Goal: Task Accomplishment & Management: Manage account settings

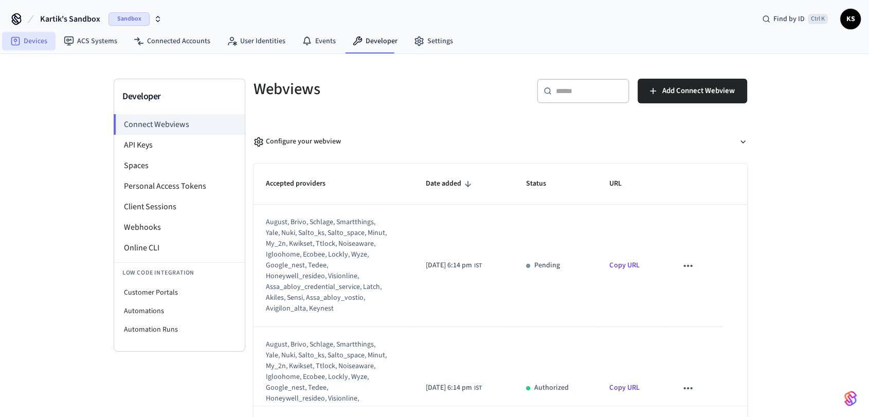
click at [20, 34] on link "Devices" at bounding box center [29, 41] width 54 height 19
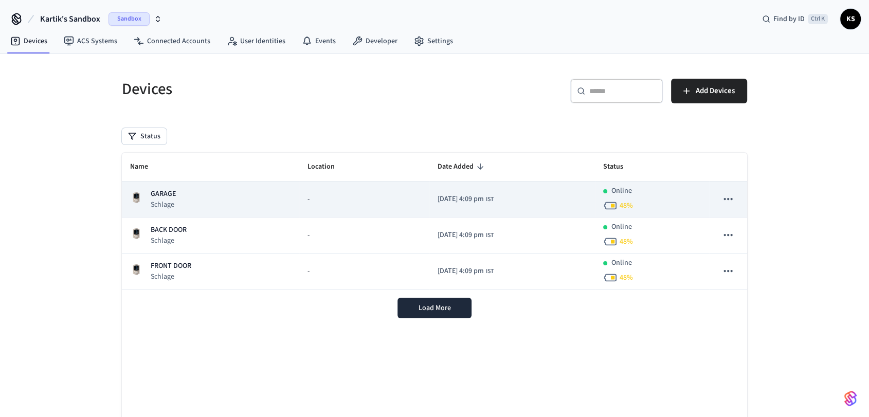
click at [466, 203] on span "[DATE] 4:09 pm" at bounding box center [461, 199] width 46 height 11
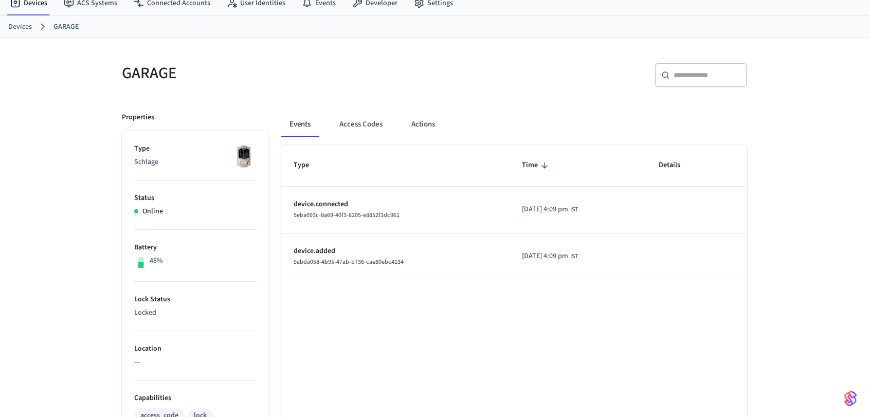
scroll to position [114, 0]
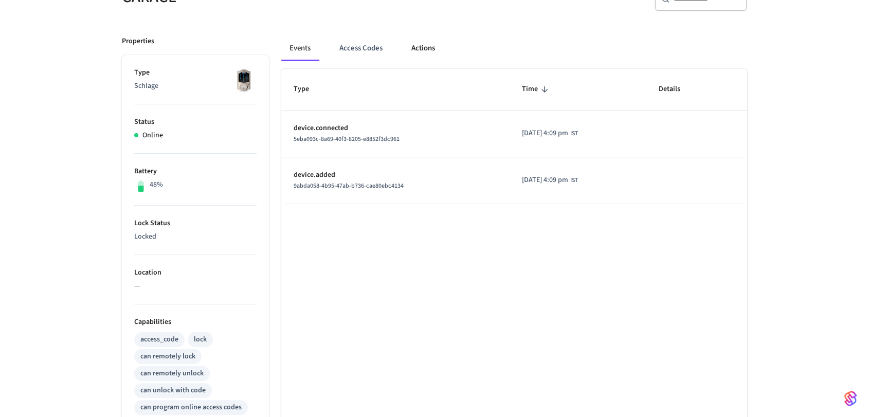
click at [419, 50] on button "Actions" at bounding box center [423, 48] width 40 height 25
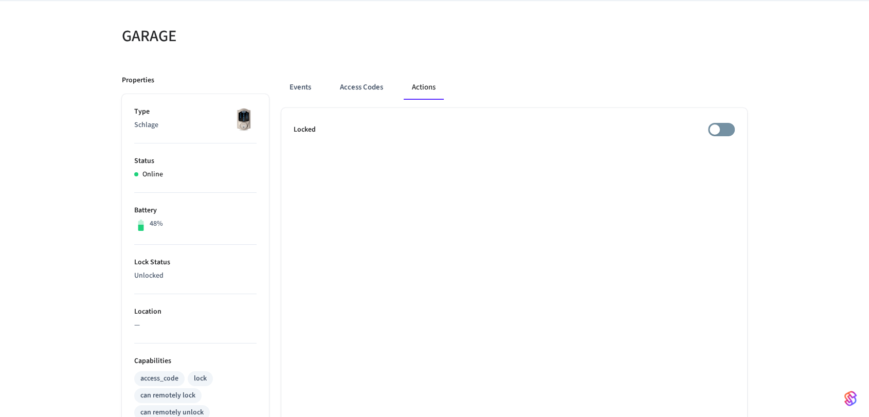
scroll to position [57, 0]
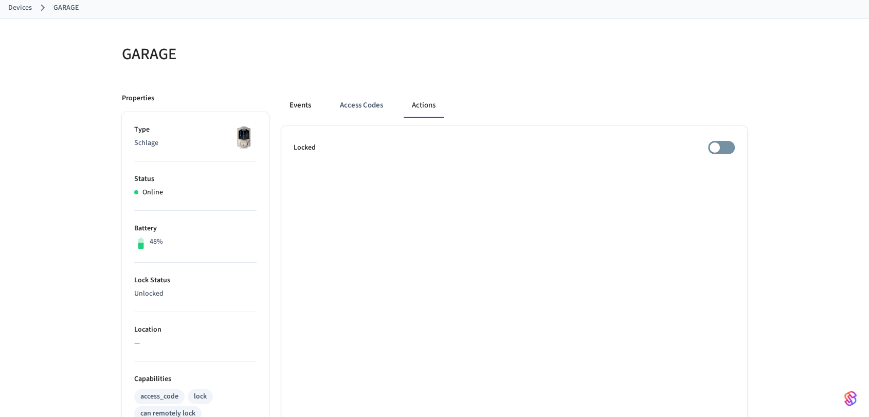
click at [302, 105] on button "Events" at bounding box center [300, 105] width 38 height 25
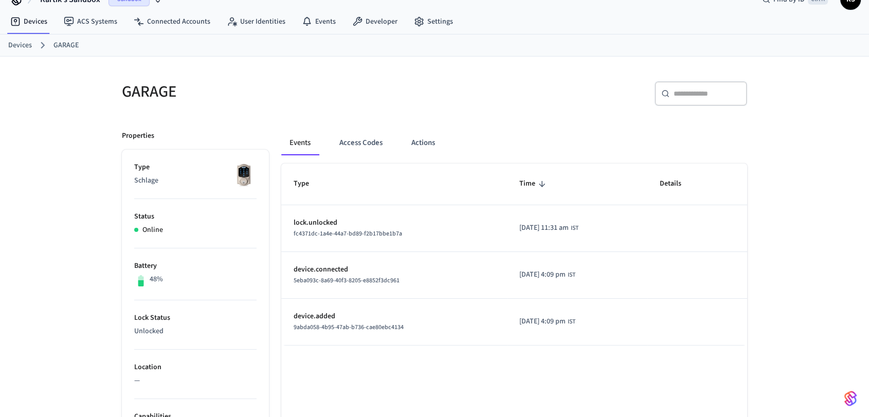
scroll to position [0, 0]
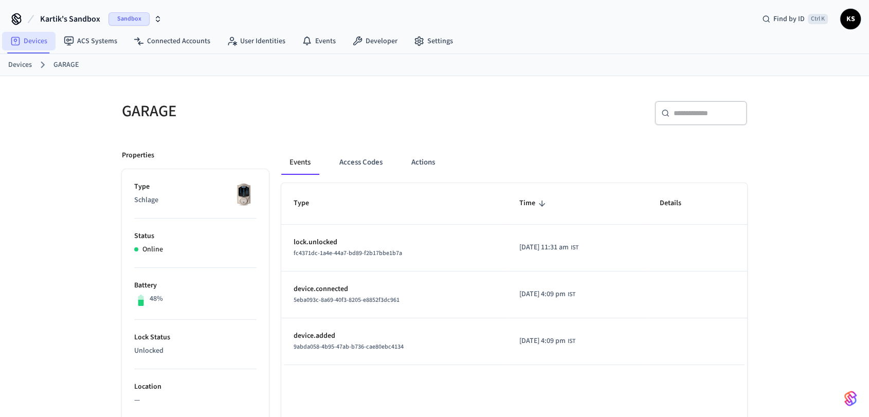
click at [46, 40] on link "Devices" at bounding box center [29, 41] width 54 height 19
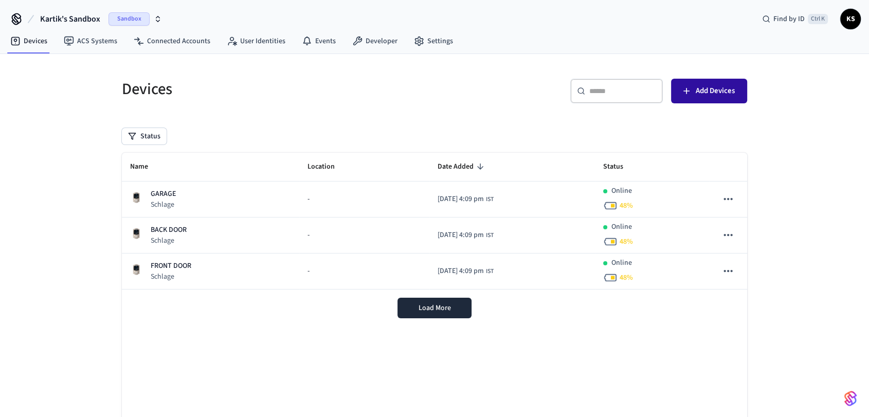
click at [728, 90] on span "Add Devices" at bounding box center [715, 90] width 39 height 13
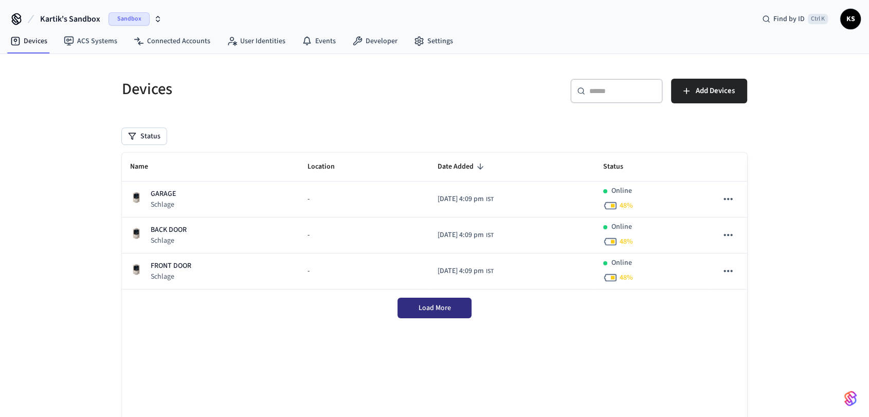
click at [423, 312] on span "Load More" at bounding box center [435, 308] width 32 height 10
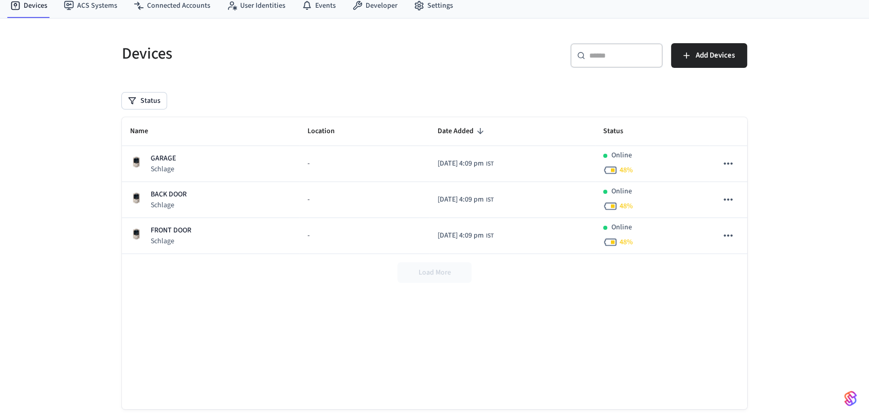
scroll to position [55, 0]
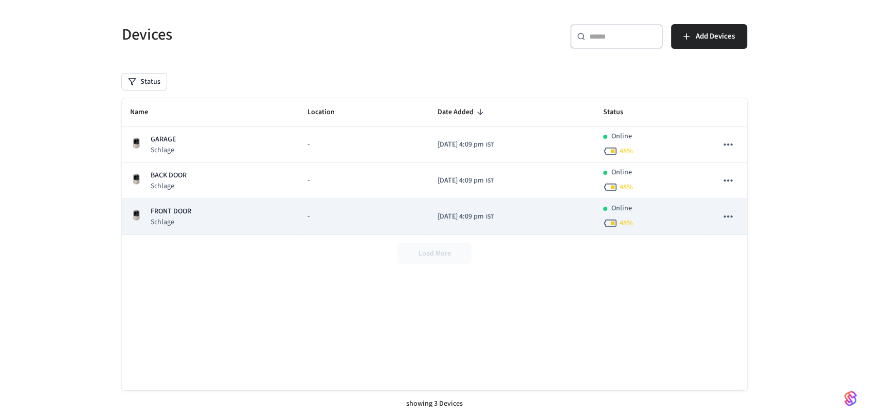
click at [727, 212] on icon "sticky table" at bounding box center [728, 216] width 13 height 13
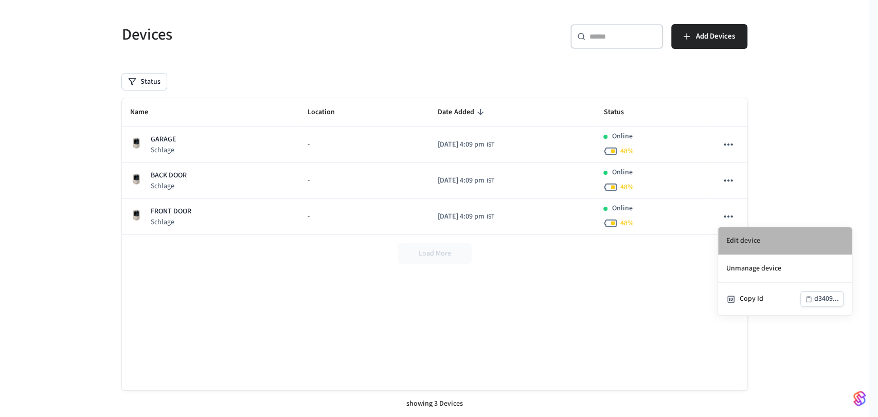
click at [741, 236] on li "Edit device" at bounding box center [785, 241] width 134 height 28
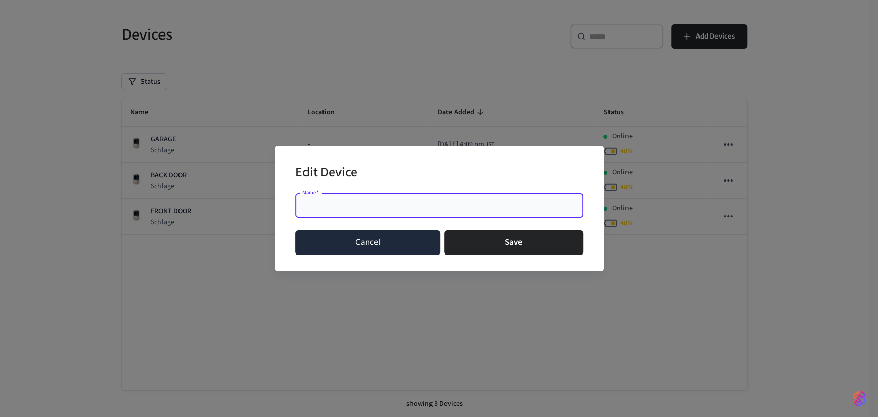
click at [384, 248] on button "Cancel" at bounding box center [368, 242] width 146 height 25
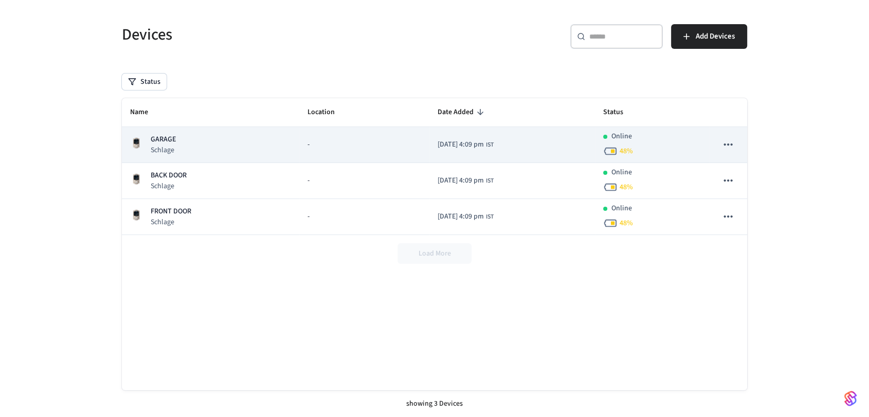
click at [438, 143] on span "[DATE] 4:09 pm" at bounding box center [461, 144] width 46 height 11
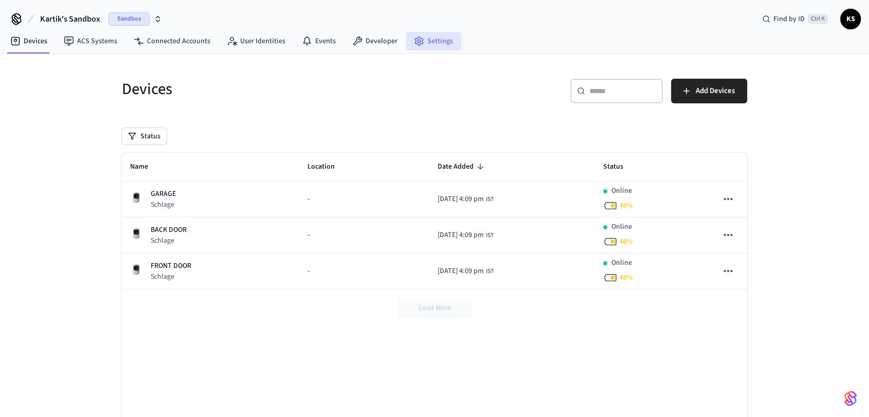
click at [406, 43] on link "Settings" at bounding box center [434, 41] width 56 height 19
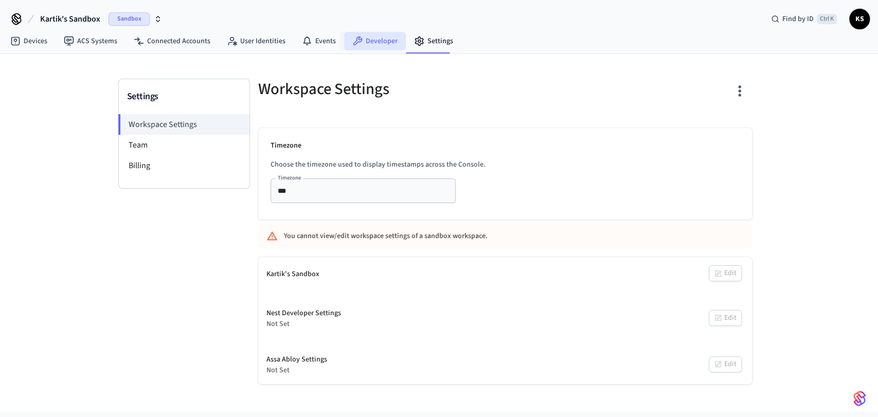
click at [380, 41] on link "Developer" at bounding box center [375, 41] width 62 height 19
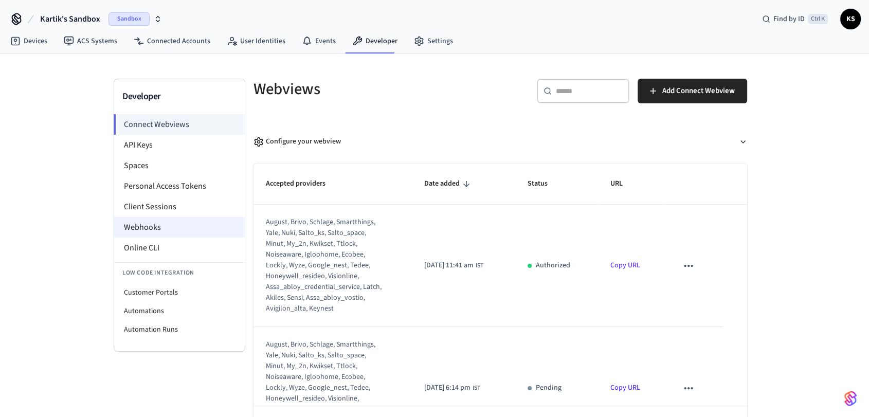
click at [152, 232] on li "Webhooks" at bounding box center [179, 227] width 131 height 21
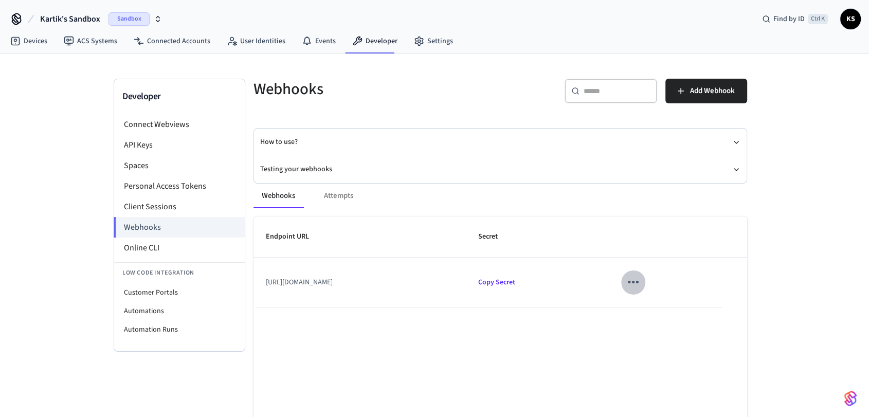
click at [642, 281] on icon "sticky table" at bounding box center [634, 282] width 16 height 16
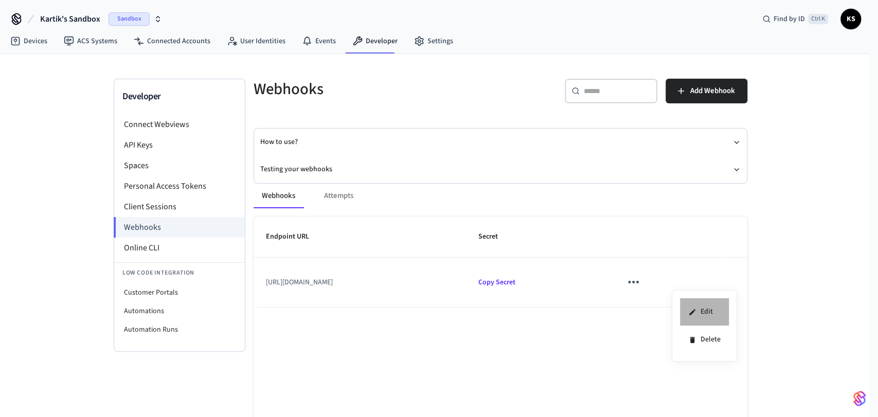
click at [696, 303] on li "Edit" at bounding box center [704, 312] width 49 height 28
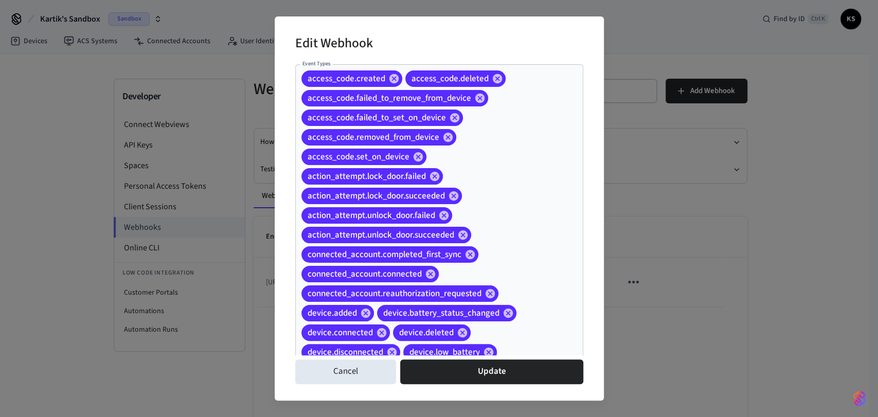
click at [497, 185] on div "access_code.created access_code.deleted access_code.failed_to_remove_from_devic…" at bounding box center [439, 235] width 288 height 342
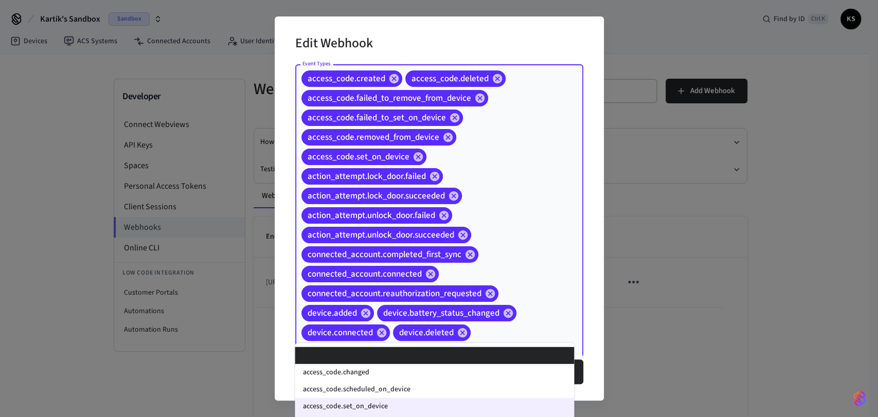
scroll to position [63, 0]
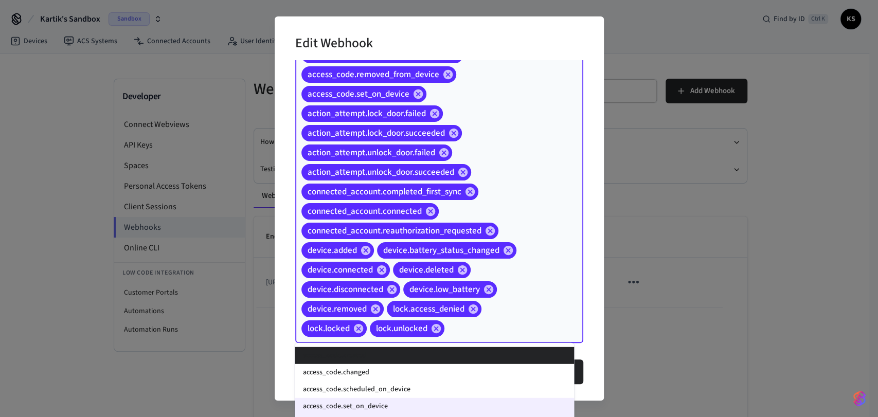
click at [542, 211] on div "access_code.created access_code.deleted access_code.failed_to_remove_from_devic…" at bounding box center [439, 173] width 288 height 342
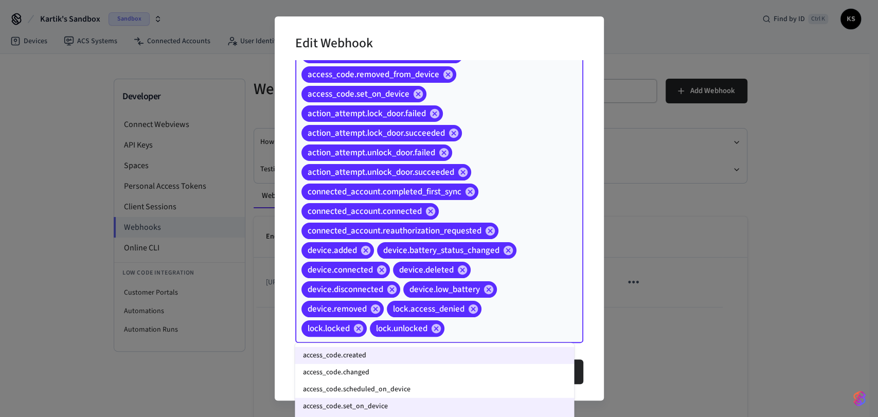
drag, startPoint x: 461, startPoint y: 330, endPoint x: 337, endPoint y: 122, distance: 242.0
click at [337, 122] on div "access_code.created access_code.deleted access_code.failed_to_remove_from_devic…" at bounding box center [439, 173] width 288 height 342
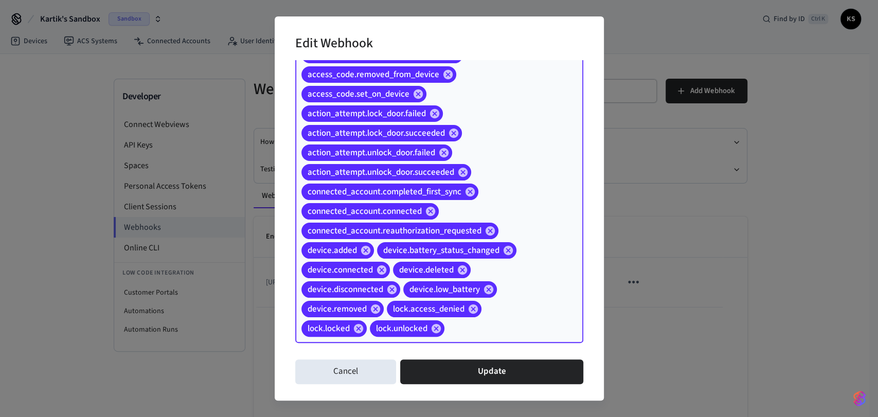
click at [552, 184] on div "access_code.created access_code.deleted access_code.failed_to_remove_from_devic…" at bounding box center [439, 173] width 288 height 342
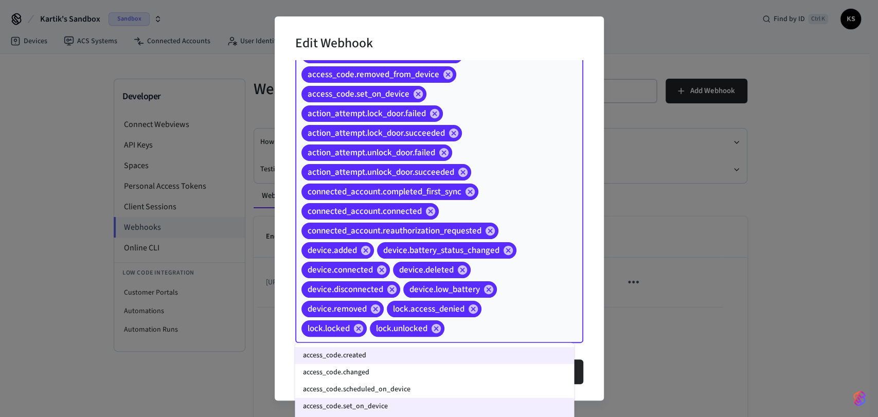
click at [530, 154] on div "access_code.created access_code.deleted access_code.failed_to_remove_from_devic…" at bounding box center [439, 173] width 288 height 342
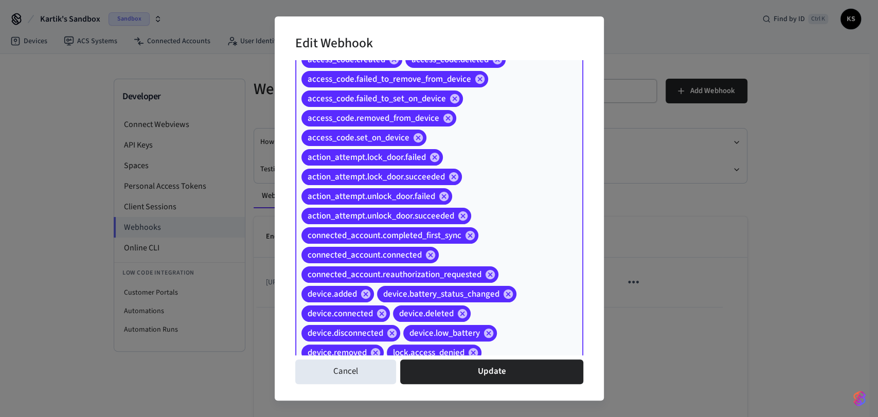
scroll to position [0, 0]
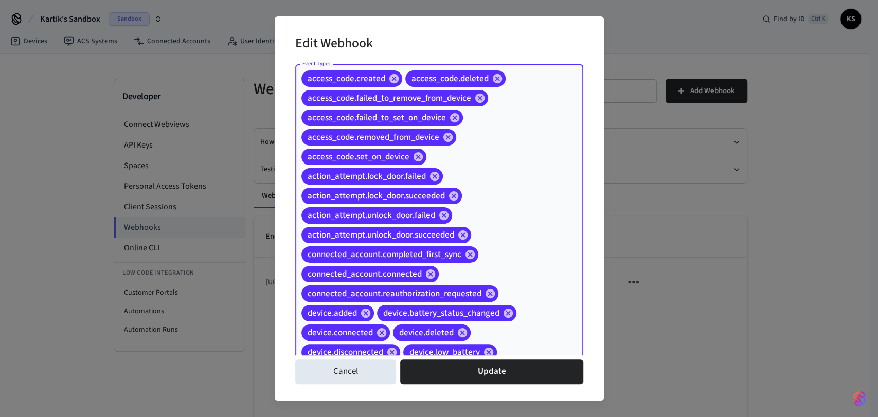
drag, startPoint x: 510, startPoint y: 110, endPoint x: 312, endPoint y: 66, distance: 203.3
click at [272, 67] on div "Edit Webhook Event Types access_code.created access_code.deleted access_code.fa…" at bounding box center [439, 208] width 878 height 417
drag, startPoint x: 300, startPoint y: 77, endPoint x: 507, endPoint y: 319, distance: 317.9
click at [490, 337] on div "access_code.created access_code.deleted access_code.failed_to_remove_from_devic…" at bounding box center [439, 235] width 288 height 342
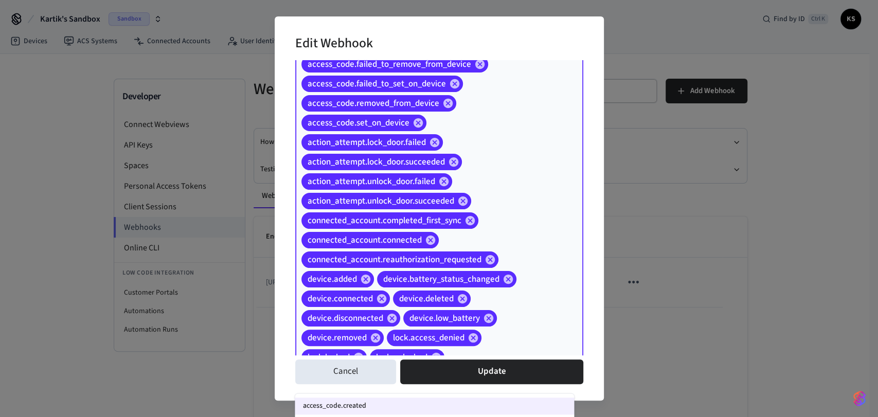
scroll to position [63, 0]
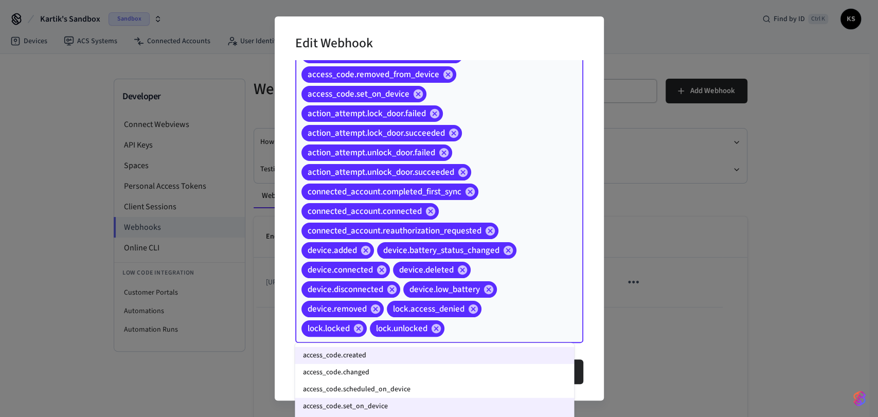
click at [507, 313] on div "access_code.created access_code.deleted access_code.failed_to_remove_from_devic…" at bounding box center [439, 173] width 288 height 342
